Goal: Information Seeking & Learning: Learn about a topic

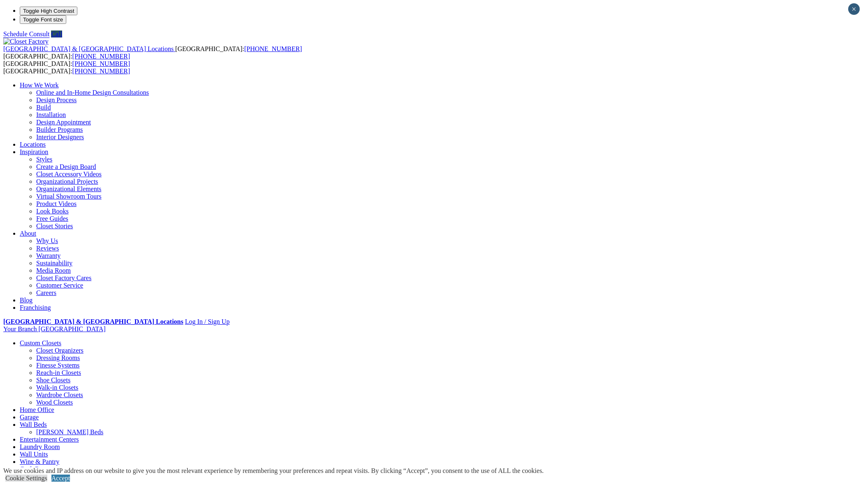
click at [59, 458] on link "Wine & Pantry" at bounding box center [40, 461] width 40 height 7
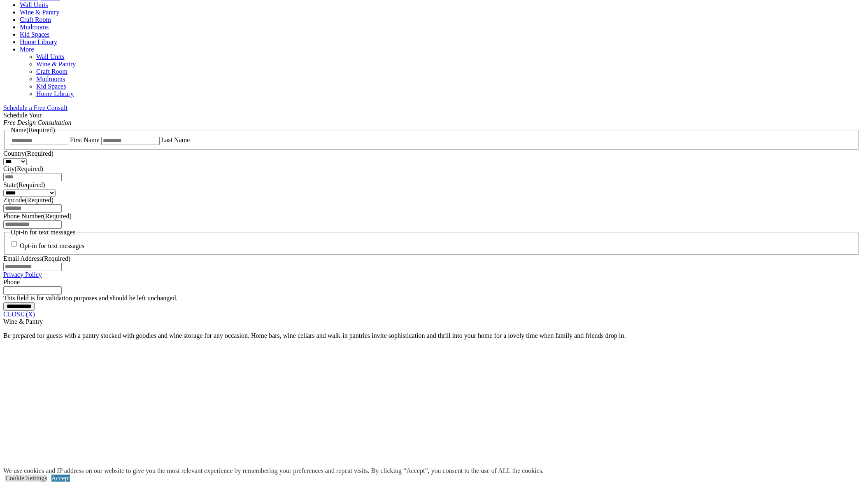
scroll to position [449, 0]
click at [35, 310] on link "CLOSE (X)" at bounding box center [19, 313] width 32 height 7
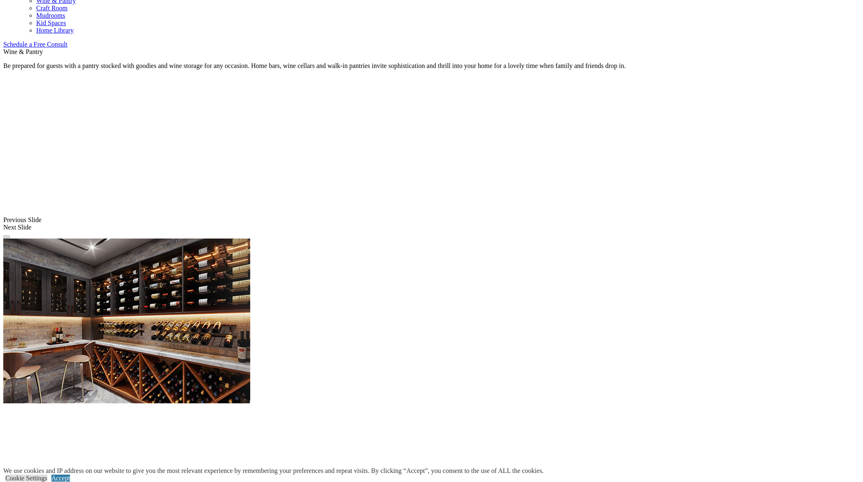
scroll to position [514, 0]
